Goal: Information Seeking & Learning: Understand process/instructions

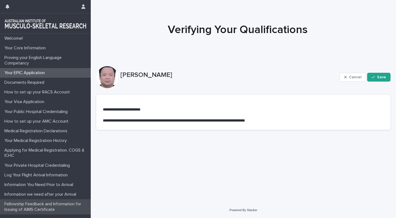
click at [56, 205] on p "Fellowship Feedback and Information for Issuing of AIMS Certificate" at bounding box center [46, 206] width 89 height 10
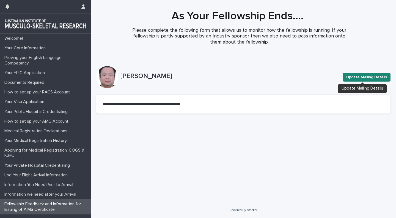
click at [360, 78] on span "Update Mailing Details" at bounding box center [366, 77] width 41 height 6
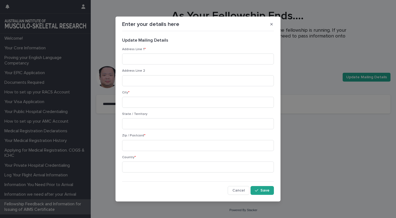
click at [275, 27] on button "button" at bounding box center [271, 24] width 9 height 9
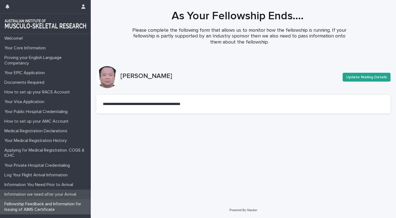
click at [36, 192] on p "Information we need after your Arrival" at bounding box center [41, 193] width 78 height 5
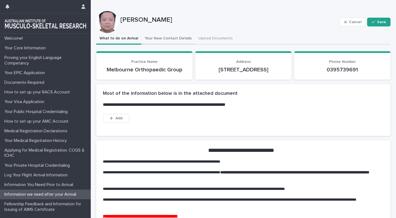
click at [181, 41] on button "Your New Contact Details" at bounding box center [168, 39] width 54 height 12
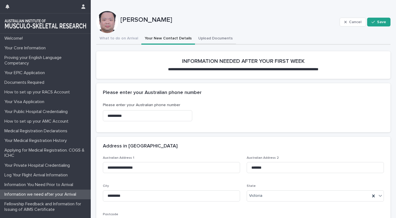
click at [220, 43] on button "Upload Documents" at bounding box center [215, 39] width 41 height 12
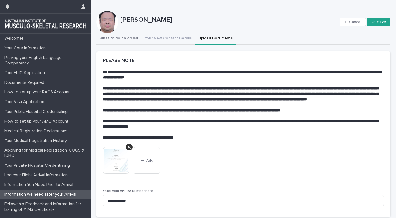
click at [119, 39] on button "What to do on Arrival" at bounding box center [118, 39] width 45 height 12
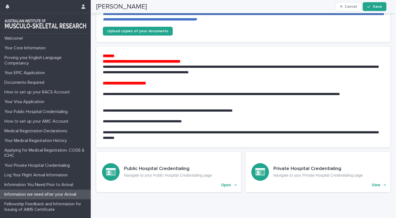
scroll to position [462, 0]
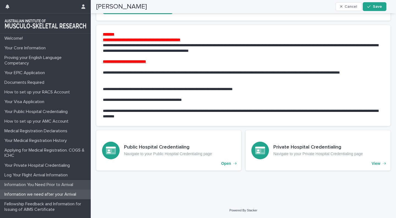
click at [51, 183] on p "Information You Need Prior to Arrival" at bounding box center [39, 184] width 75 height 5
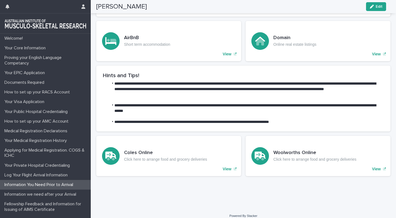
scroll to position [250, 0]
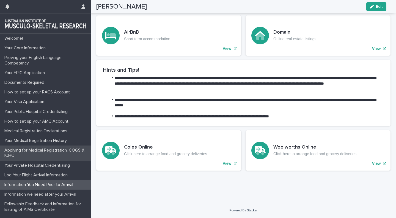
click at [67, 155] on p "Applying for Medical Registration. COGS & ICHC" at bounding box center [46, 152] width 89 height 10
